Goal: Information Seeking & Learning: Learn about a topic

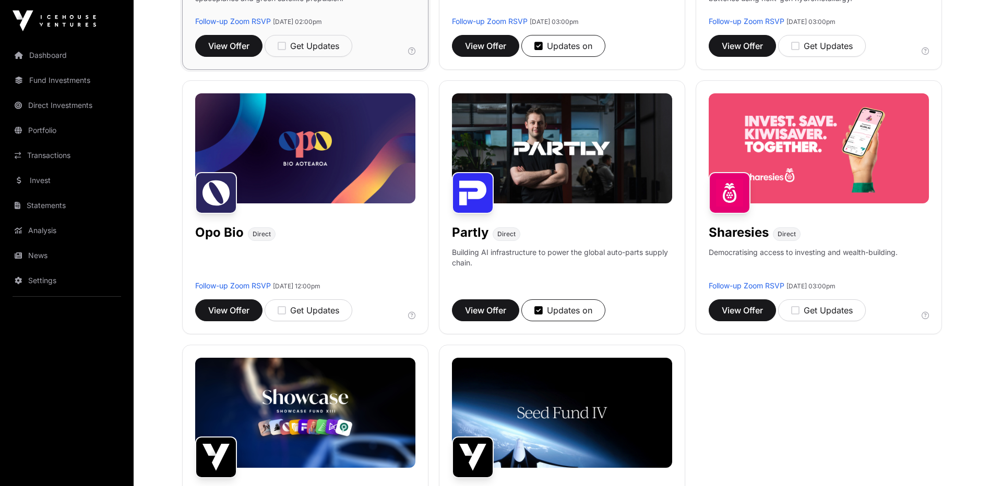
scroll to position [626, 0]
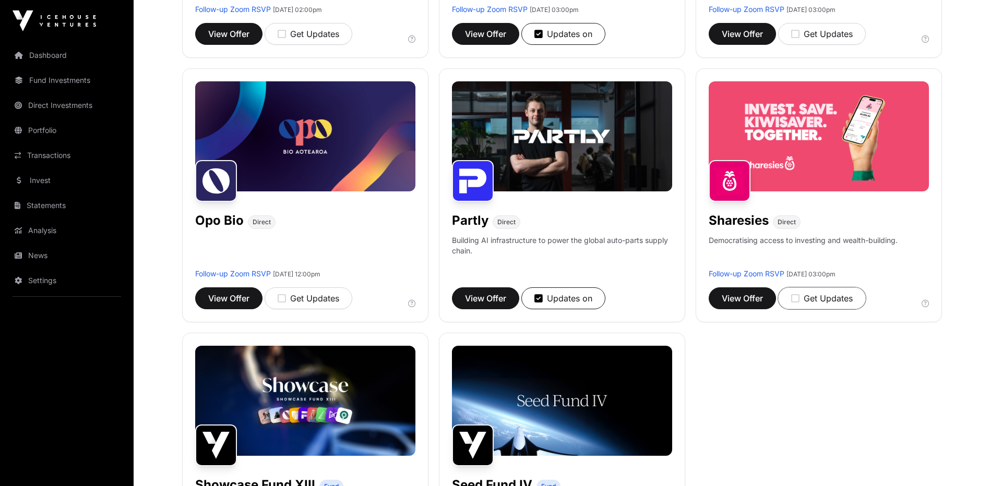
click at [821, 302] on div "Get Updates" at bounding box center [822, 298] width 62 height 13
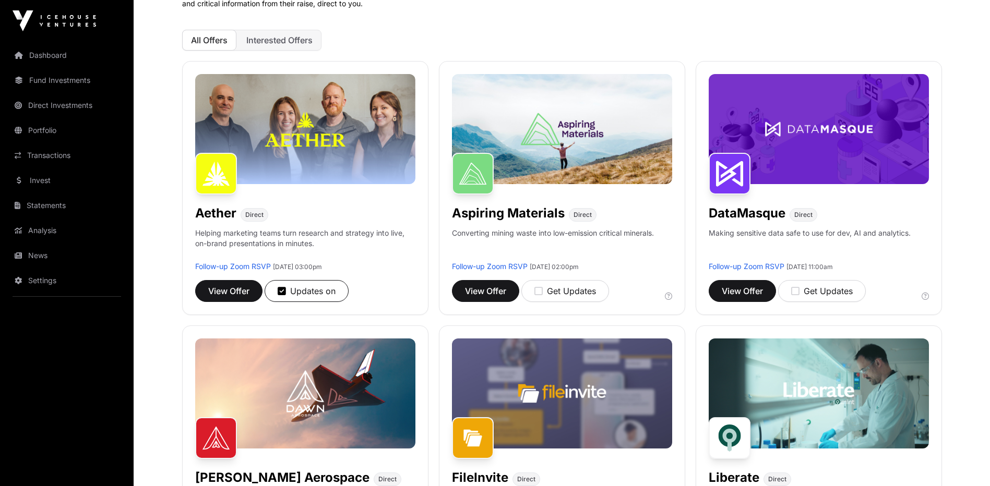
scroll to position [52, 0]
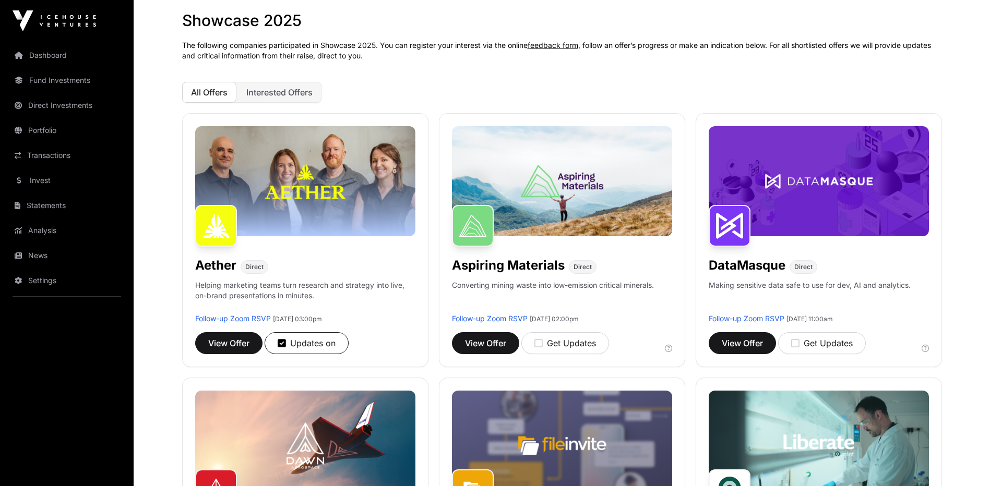
click at [558, 344] on div "Get Updates" at bounding box center [565, 343] width 62 height 13
click at [494, 348] on span "View Offer" at bounding box center [485, 343] width 41 height 13
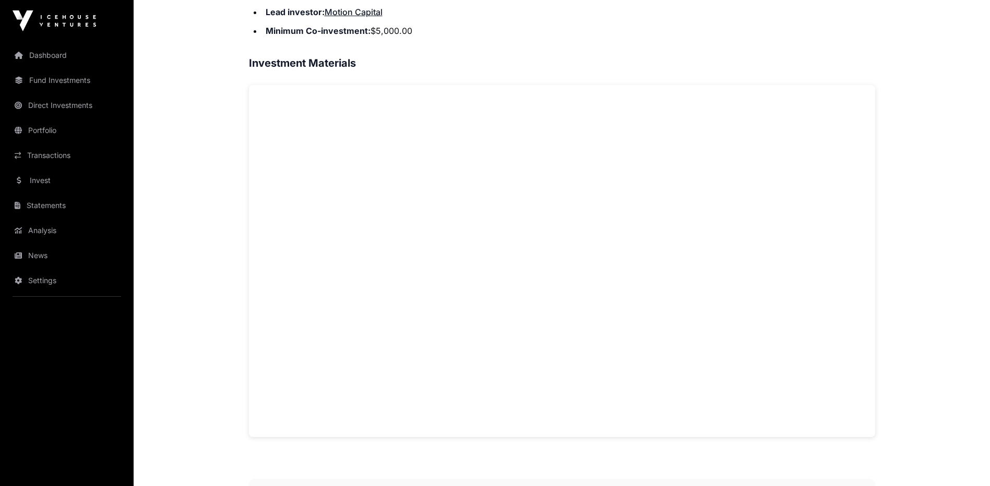
scroll to position [939, 0]
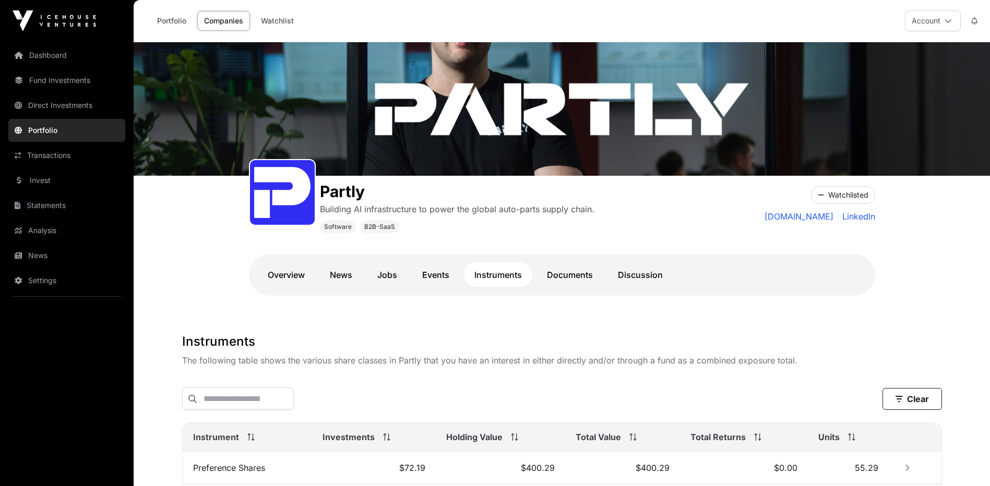
scroll to position [154, 0]
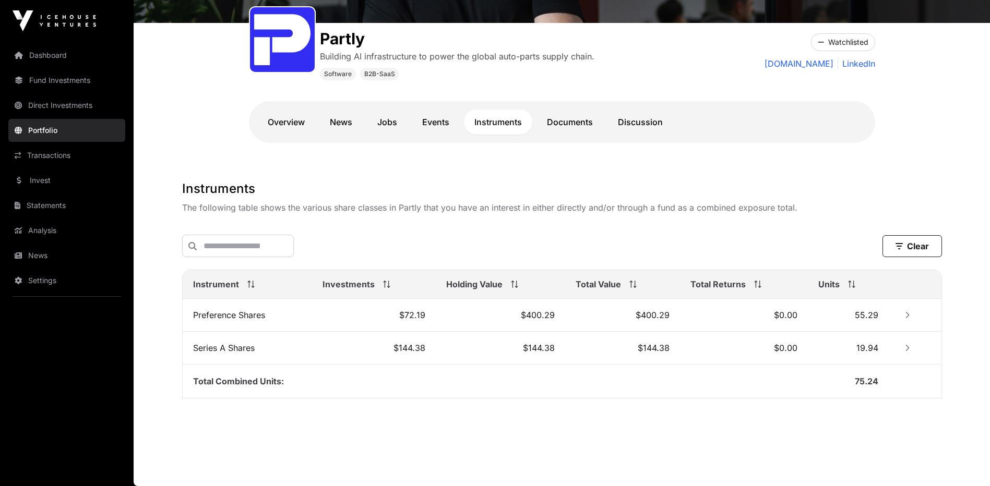
click at [45, 129] on link "Portfolio" at bounding box center [66, 130] width 117 height 23
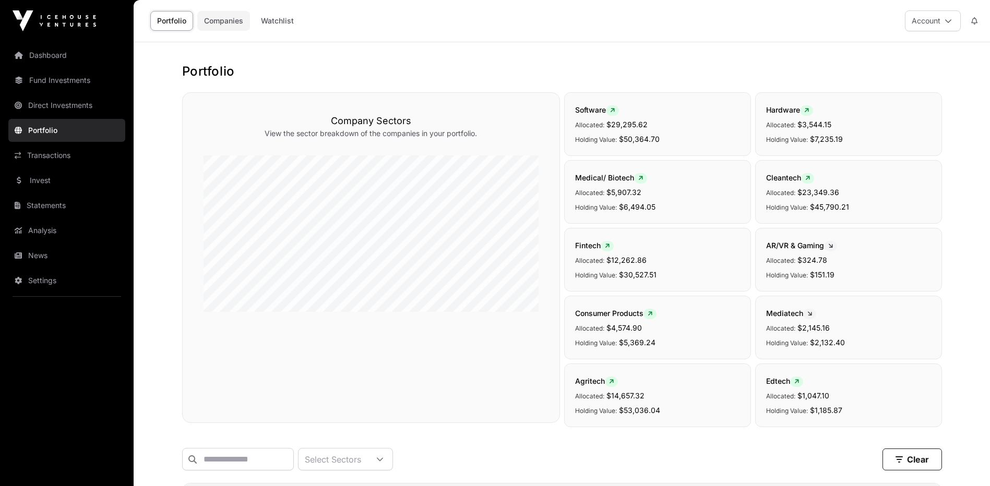
click at [227, 21] on link "Companies" at bounding box center [223, 21] width 53 height 20
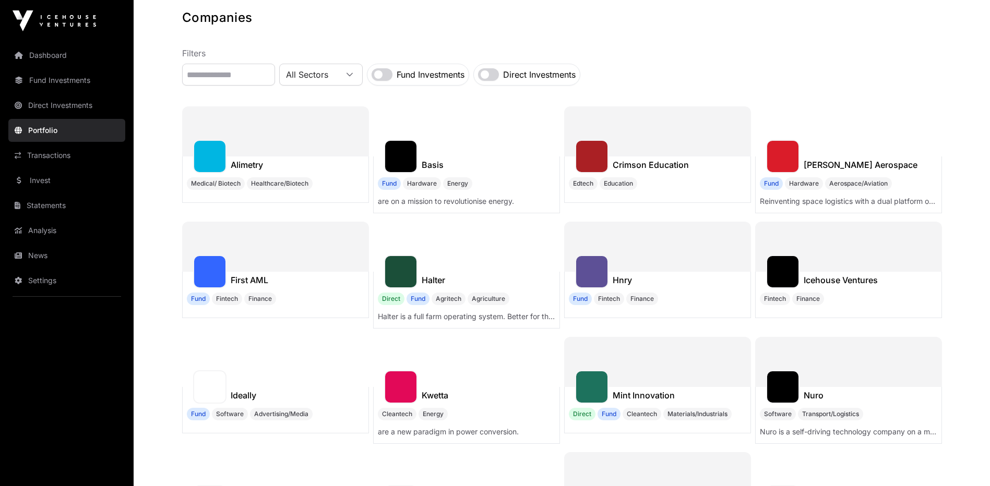
scroll to position [52, 0]
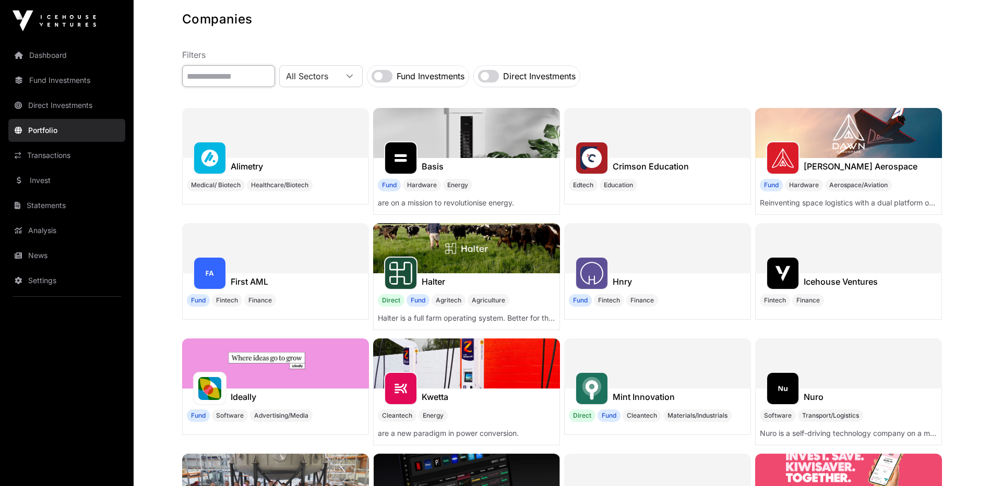
click at [269, 78] on input "text" at bounding box center [228, 76] width 93 height 22
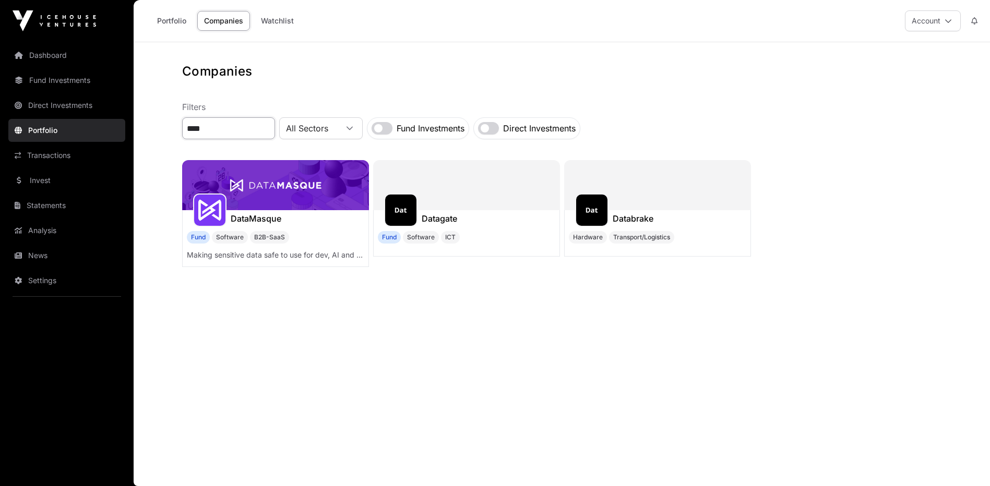
scroll to position [0, 0]
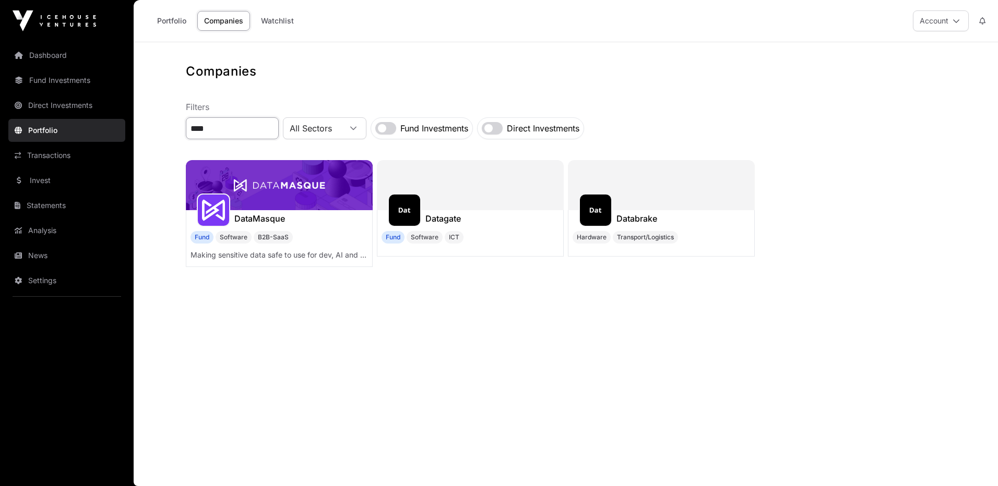
type input "****"
click at [240, 217] on h1 "DataMasque" at bounding box center [259, 218] width 51 height 13
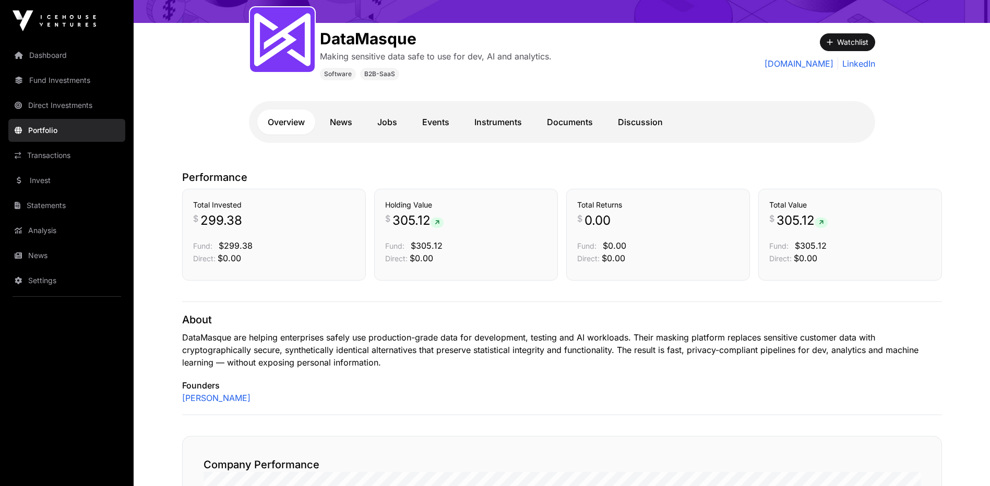
scroll to position [157, 0]
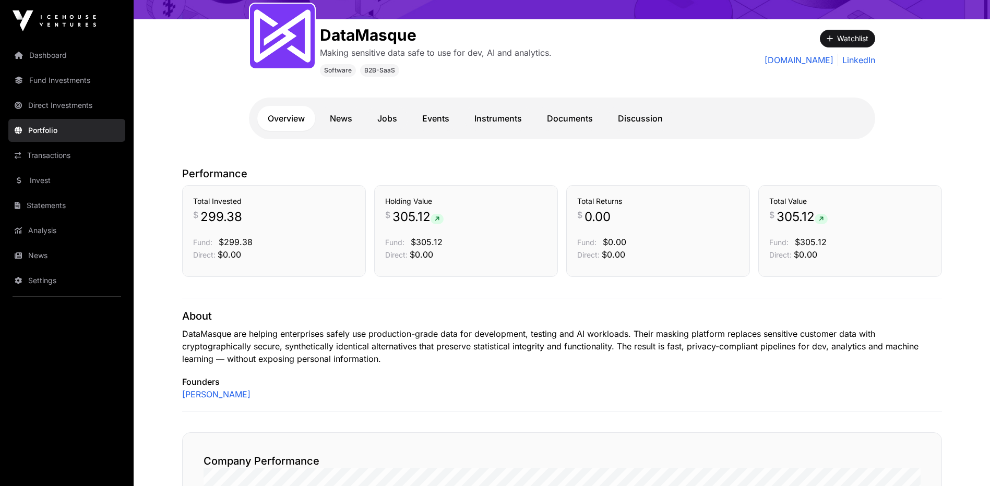
click at [915, 132] on div "DataMasque Making sensitive data safe to use for dev, AI and analytics. Softwar…" at bounding box center [562, 21] width 856 height 270
click at [940, 141] on div "DataMasque Making sensitive data safe to use for dev, AI and analytics. Softwar…" at bounding box center [562, 21] width 856 height 270
click at [51, 80] on link "Fund Investments" at bounding box center [66, 80] width 117 height 23
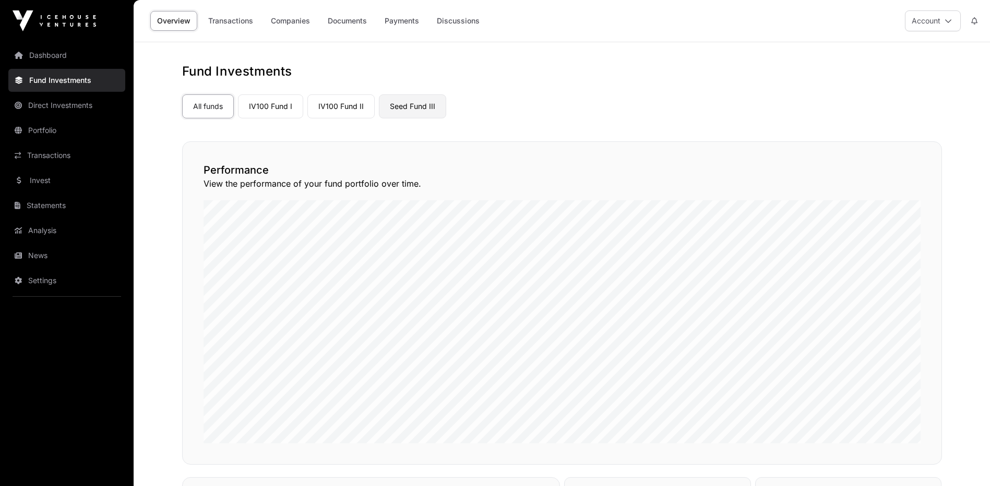
drag, startPoint x: 407, startPoint y: 100, endPoint x: 452, endPoint y: 125, distance: 52.1
click at [408, 100] on link "Seed Fund III" at bounding box center [412, 106] width 67 height 24
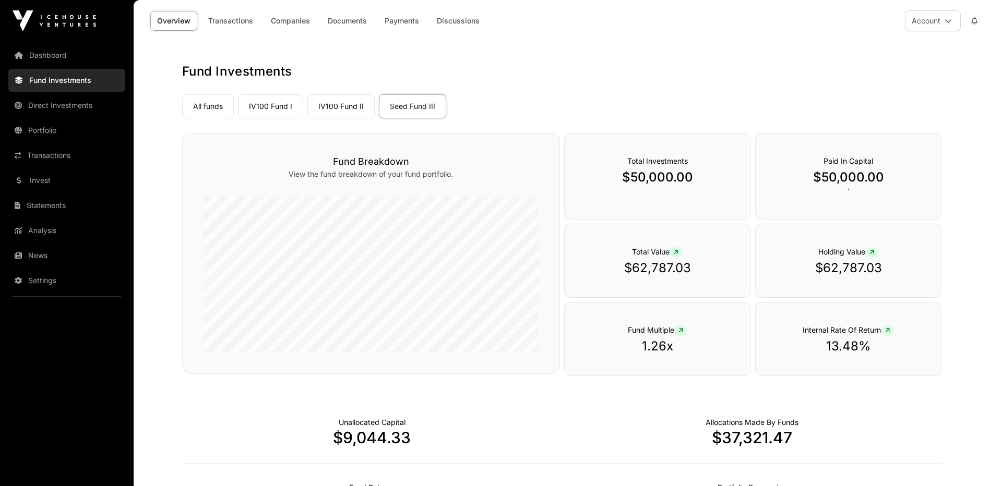
click at [957, 89] on div "Fund Investments All funds IV100 Fund I IV100 Fund II Seed Fund III Select a fu…" at bounding box center [562, 368] width 802 height 610
click at [959, 84] on div "Fund Investments All funds IV100 Fund I IV100 Fund II Seed Fund III Select a fu…" at bounding box center [562, 368] width 802 height 610
click at [289, 21] on link "Companies" at bounding box center [290, 21] width 53 height 20
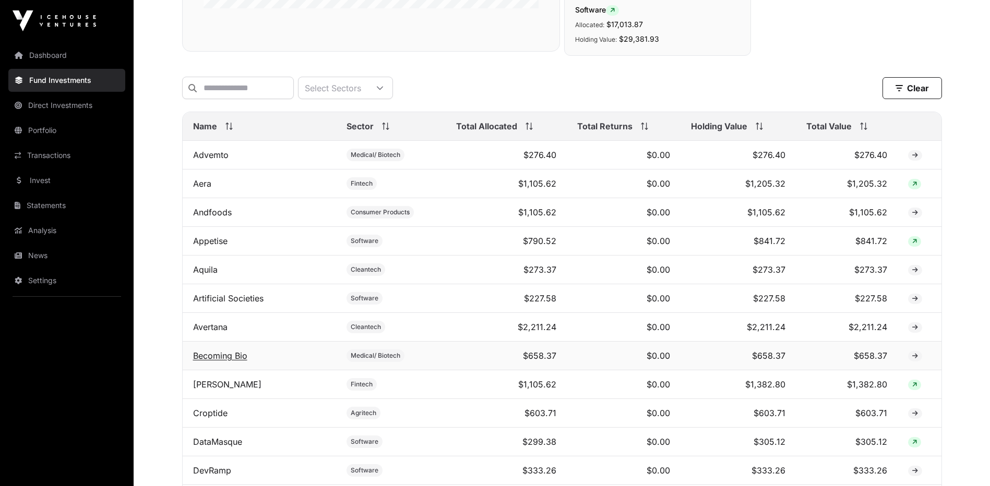
scroll to position [365, 0]
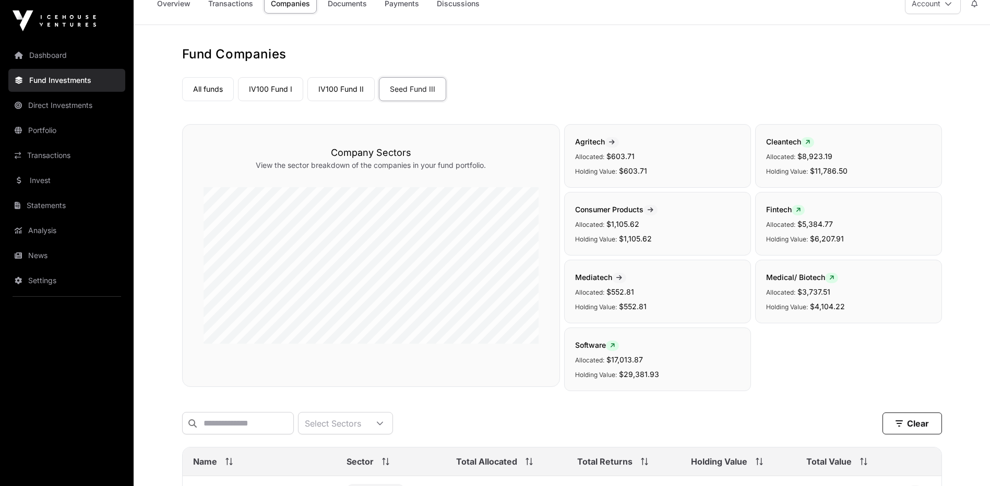
scroll to position [0, 0]
